Goal: Transaction & Acquisition: Subscribe to service/newsletter

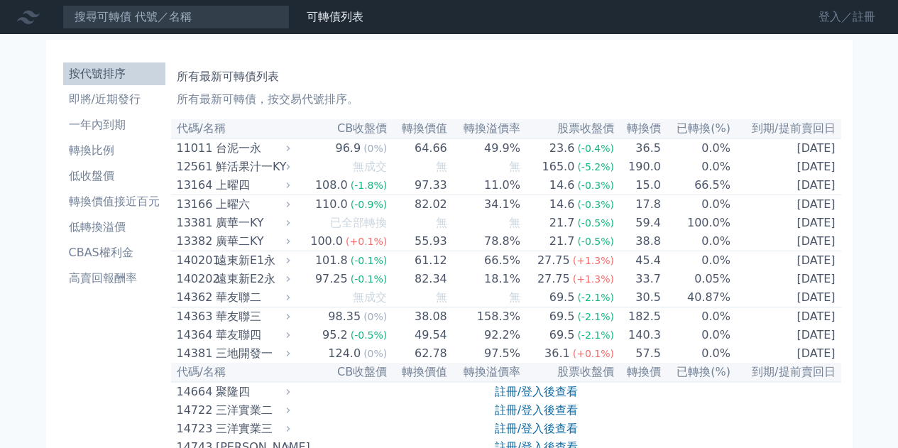
click at [821, 17] on link "登入／註冊" at bounding box center [846, 17] width 79 height 23
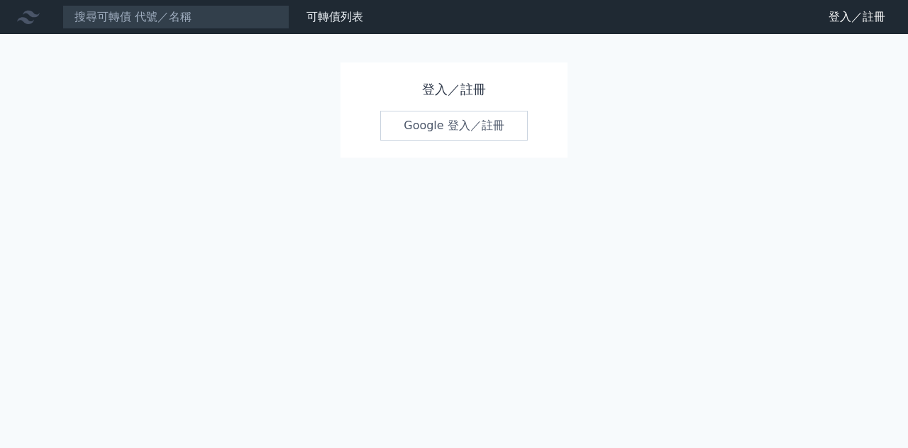
click at [408, 126] on link "Google 登入／註冊" at bounding box center [454, 126] width 148 height 30
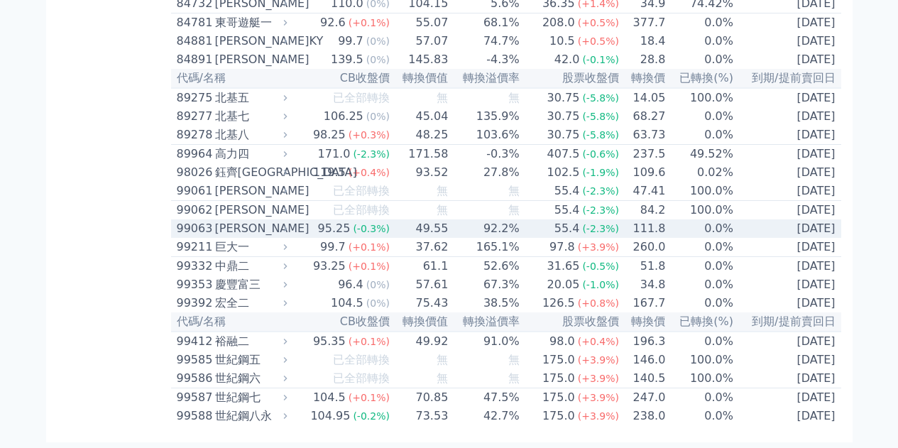
scroll to position [8458, 0]
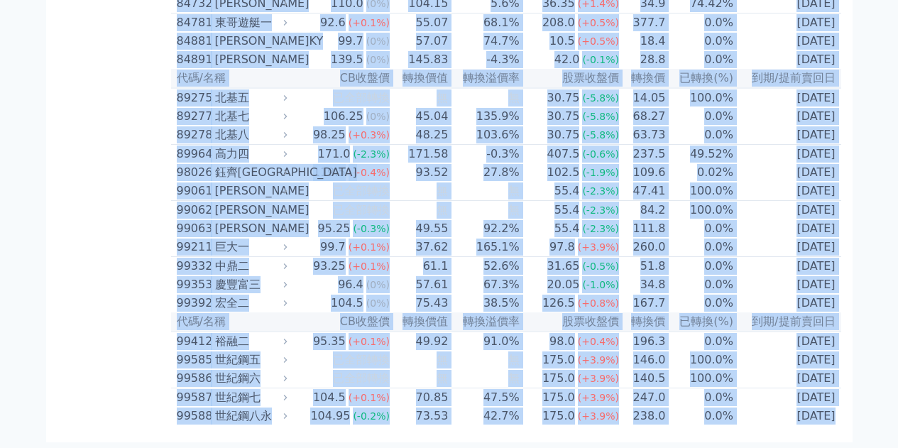
drag, startPoint x: 177, startPoint y: 126, endPoint x: 827, endPoint y: 392, distance: 702.1
copy table "代碼/名稱 CB收盤價 轉換價值 轉換溢價率 股票收盤價 轉換價 已轉換(%) 到期/提前賣回日 11011 台泥一永 96.9 (0%) 64.66 49.…"
